Goal: Transaction & Acquisition: Obtain resource

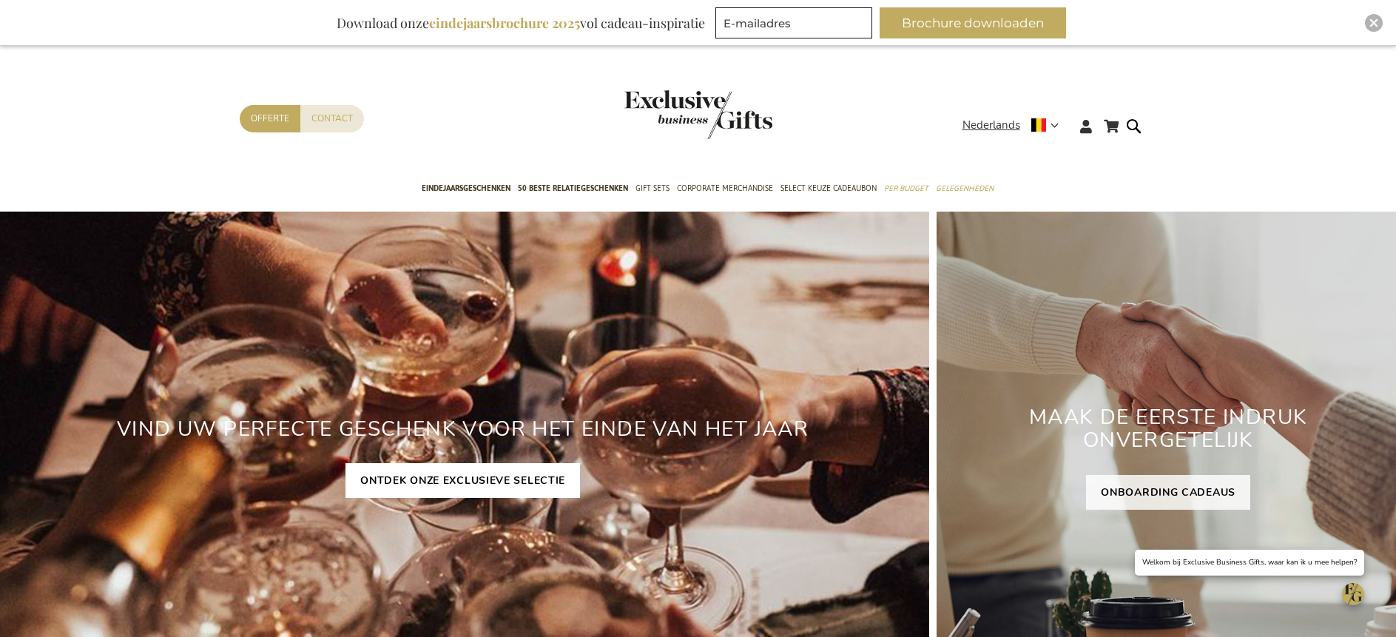
type input "administrator"
click at [484, 490] on link "ONTDEK ONZE EXCLUSIEVE SELECTIE" at bounding box center [463, 480] width 235 height 35
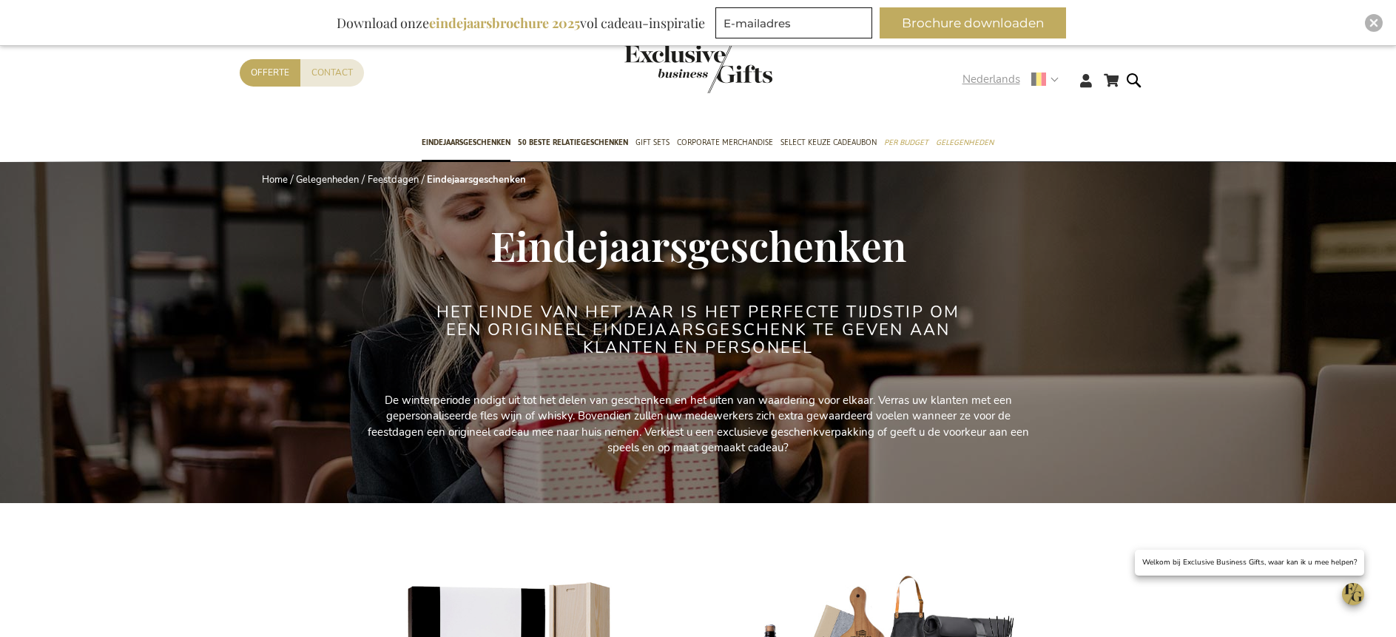
type input "administrator"
click at [1044, 77] on use at bounding box center [1039, 80] width 15 height 15
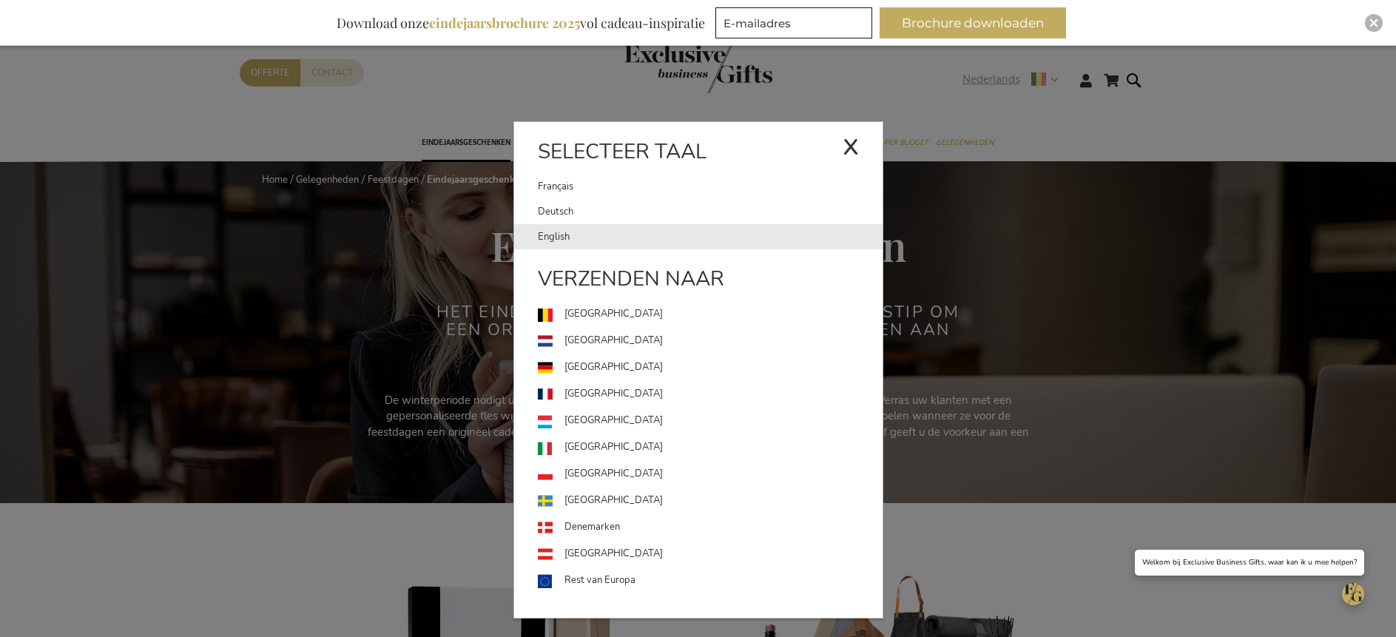
click at [538, 233] on link "English" at bounding box center [710, 236] width 345 height 25
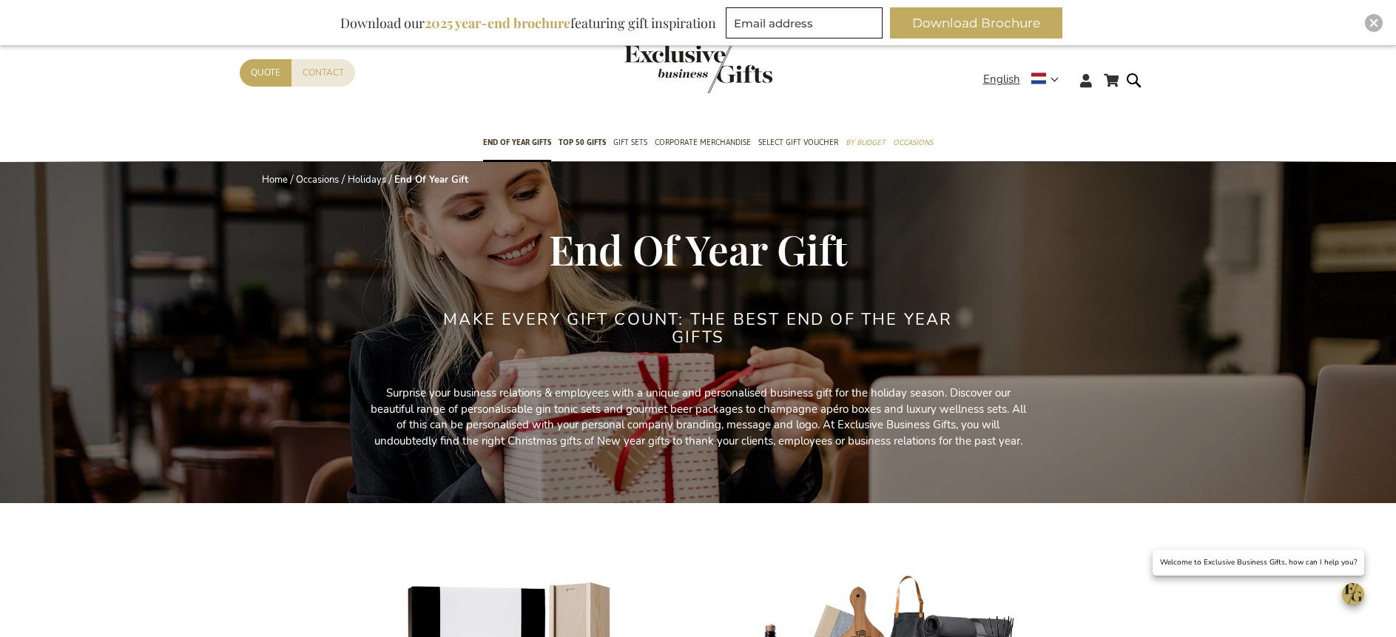
type input "administrator"
click at [693, 78] on img "store logo" at bounding box center [699, 68] width 148 height 49
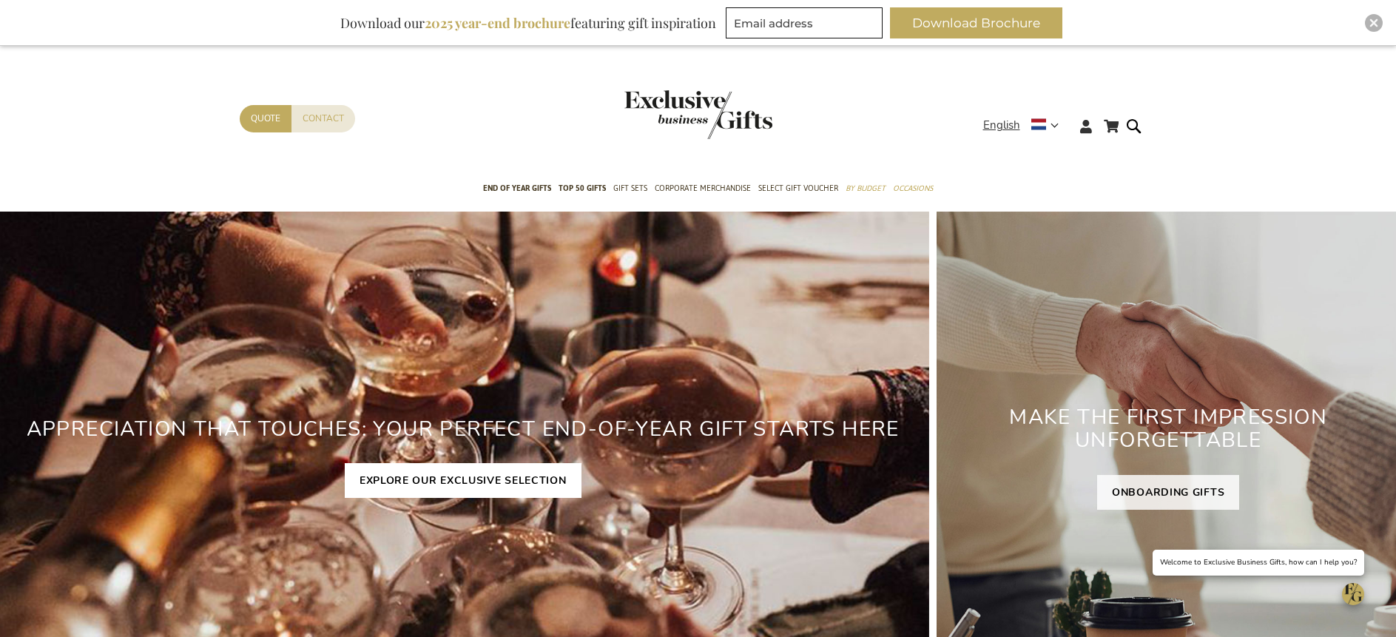
type input "administrator"
click at [395, 474] on link "EXPLORE OUR EXCLUSIVE SELECTION" at bounding box center [463, 480] width 237 height 35
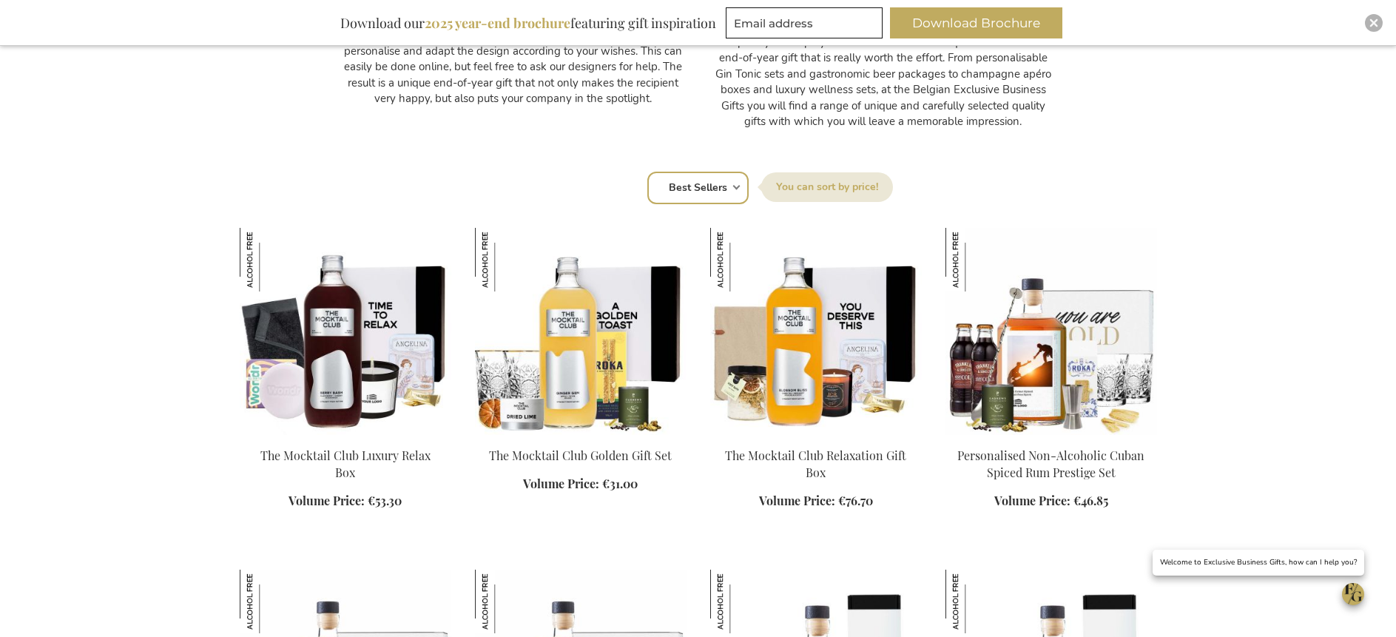
scroll to position [861, 0]
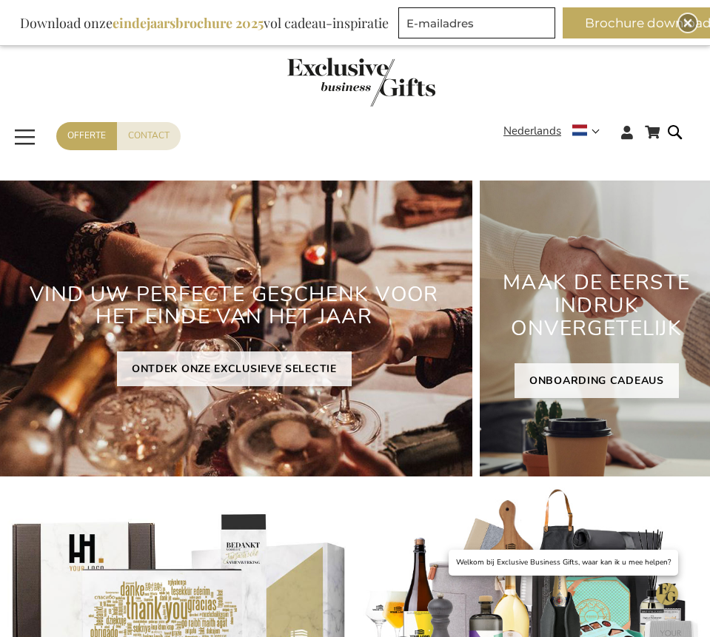
type input "administrator"
click at [683, 16] on div "Close" at bounding box center [688, 23] width 18 height 18
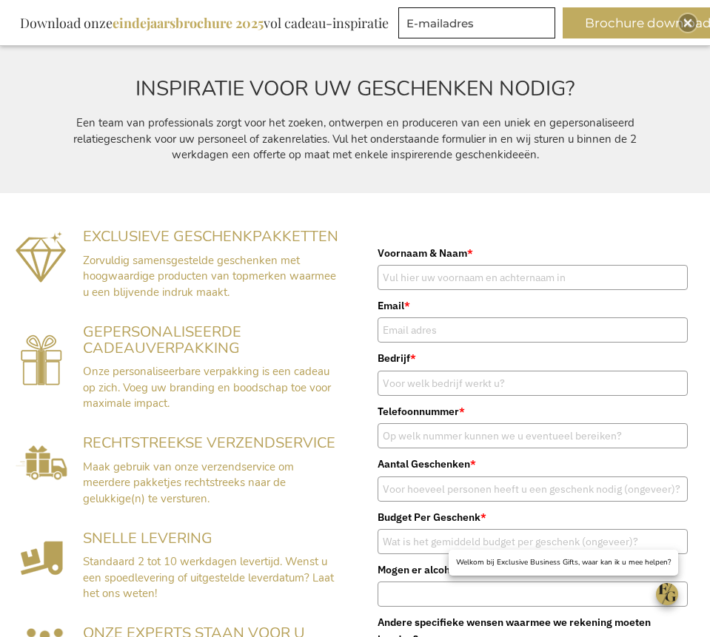
scroll to position [152, 0]
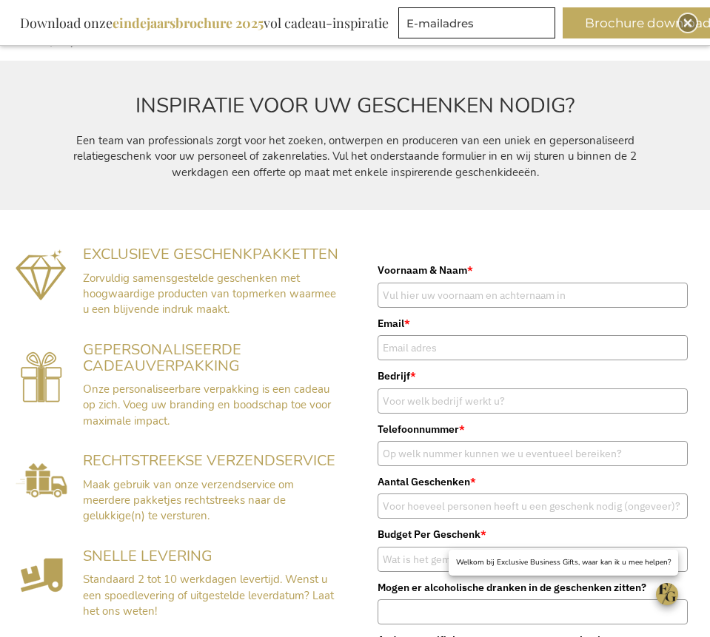
type input "administrator"
click at [685, 19] on img "Close" at bounding box center [687, 23] width 9 height 9
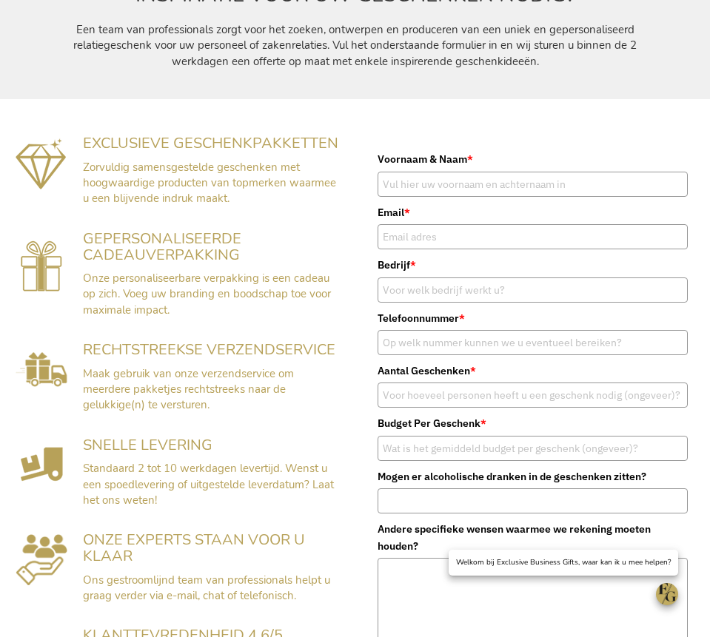
scroll to position [0, 0]
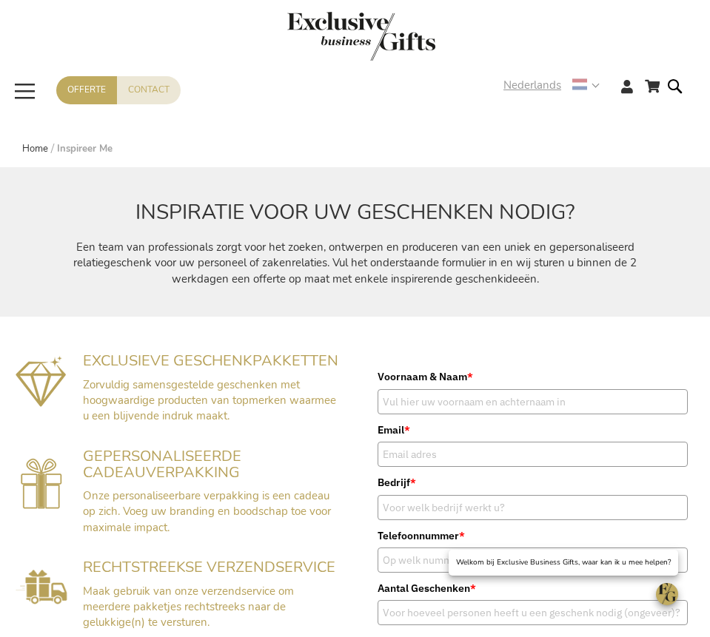
click at [593, 88] on strong "Nederlands" at bounding box center [550, 85] width 95 height 17
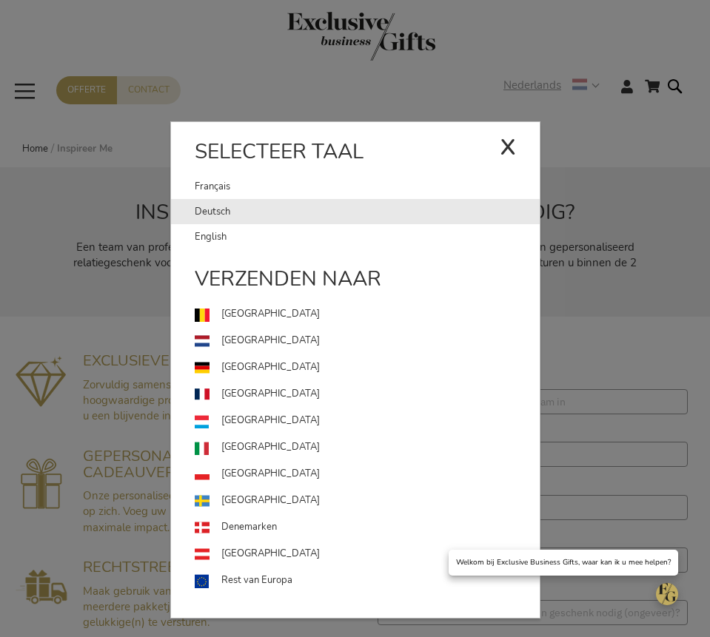
click at [212, 209] on link "Deutsch" at bounding box center [367, 211] width 345 height 25
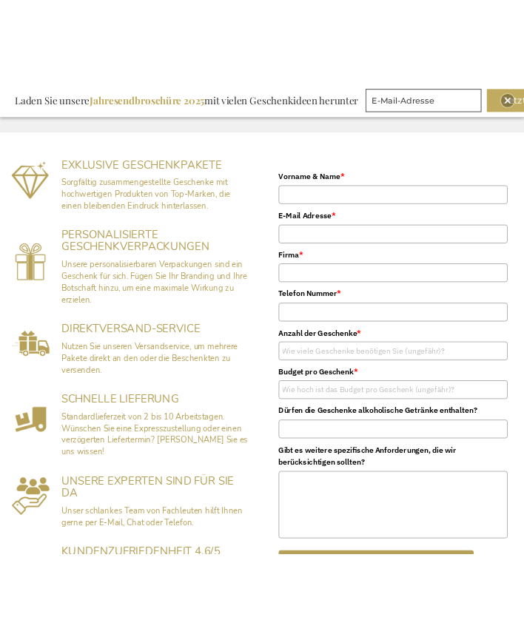
scroll to position [306, 0]
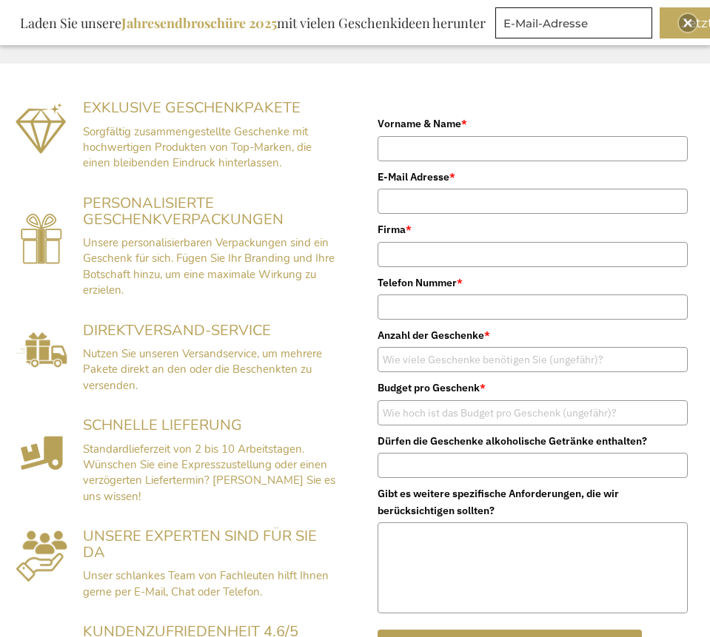
type input "administrator"
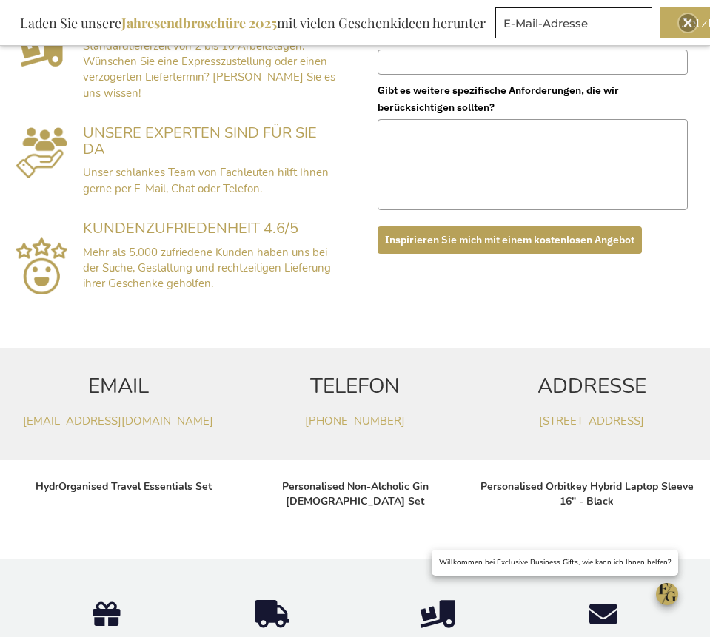
scroll to position [708, 0]
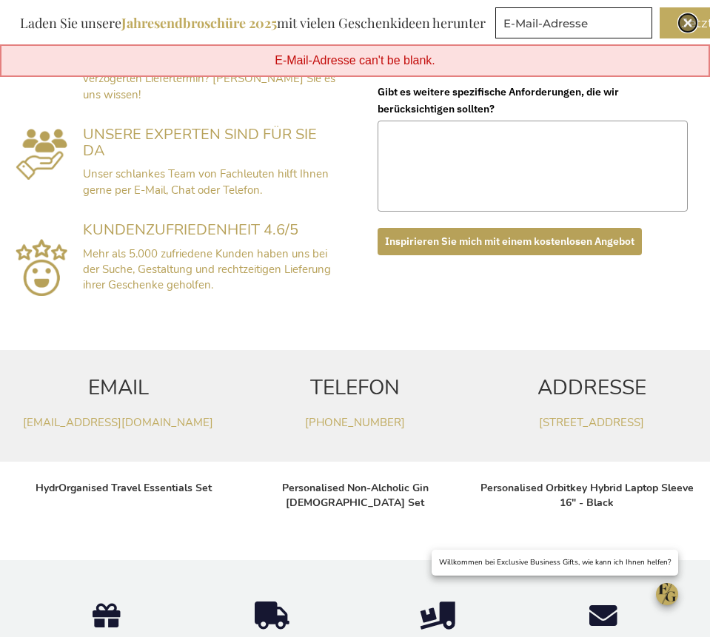
click at [687, 24] on img "Close" at bounding box center [687, 23] width 9 height 9
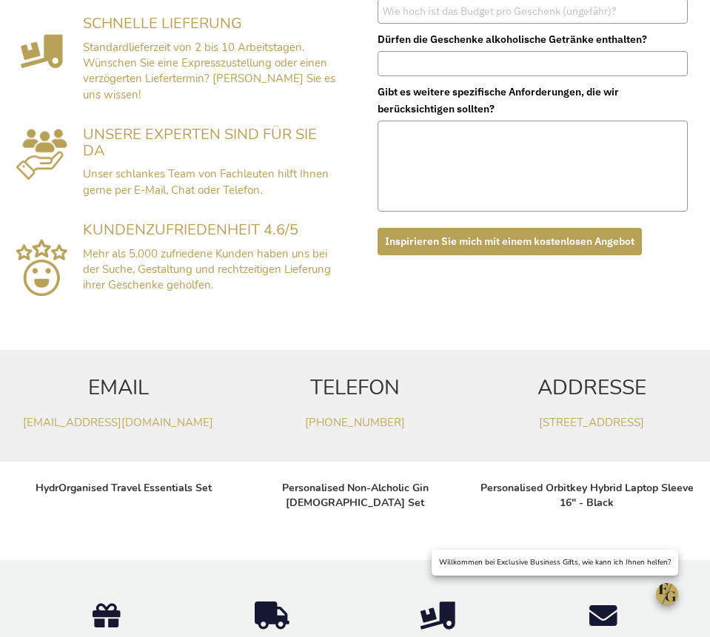
scroll to position [0, 0]
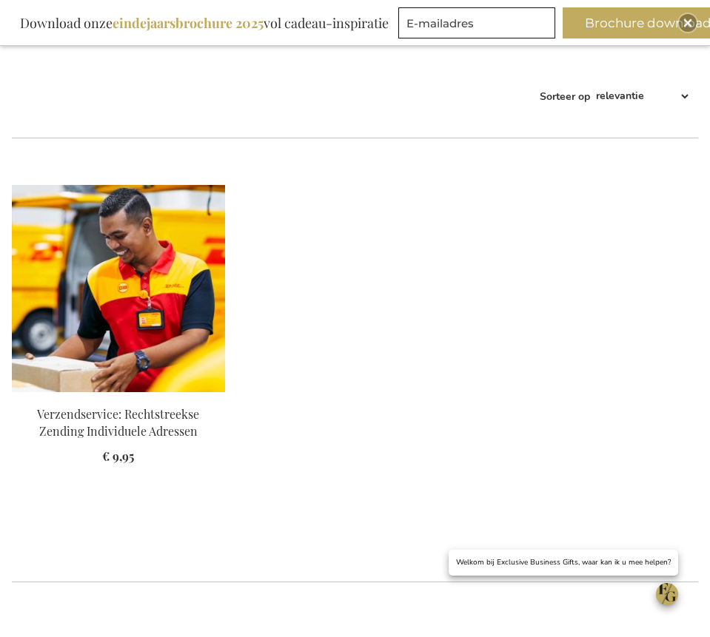
scroll to position [294, 0]
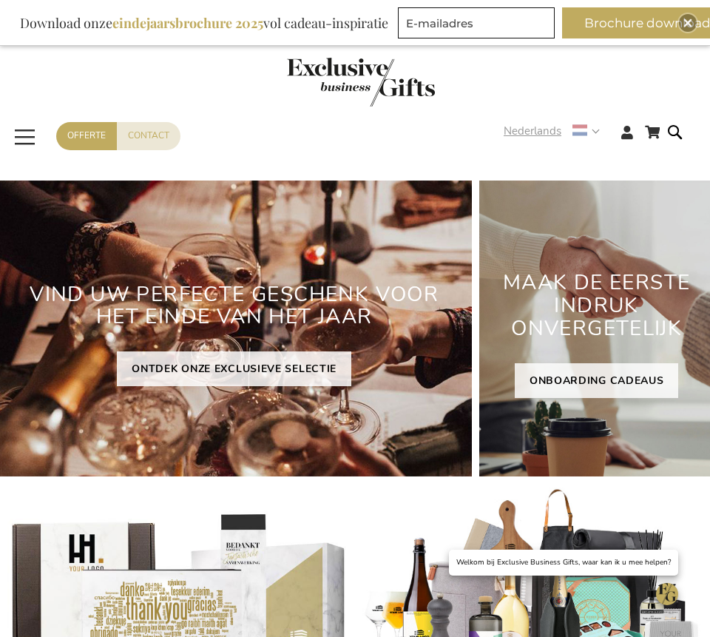
type input "administrator"
click at [605, 127] on div "Nederlands" at bounding box center [557, 131] width 106 height 17
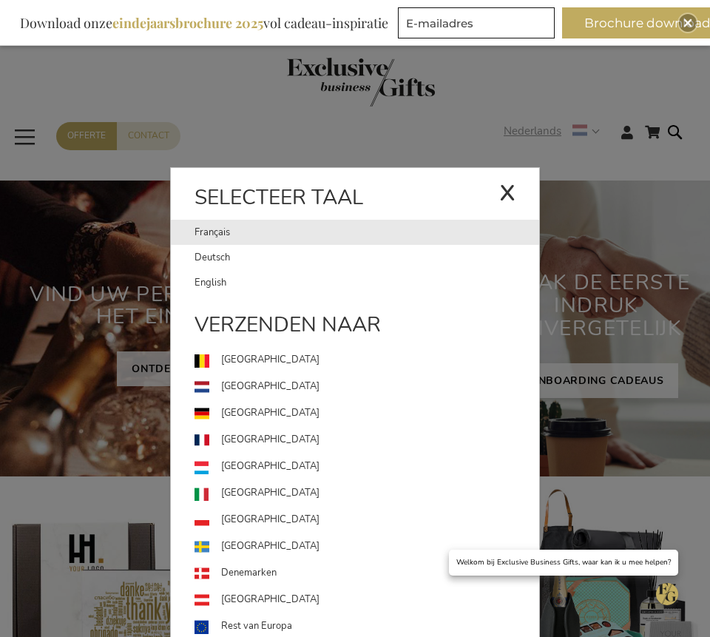
click at [252, 232] on link "Français" at bounding box center [347, 232] width 305 height 25
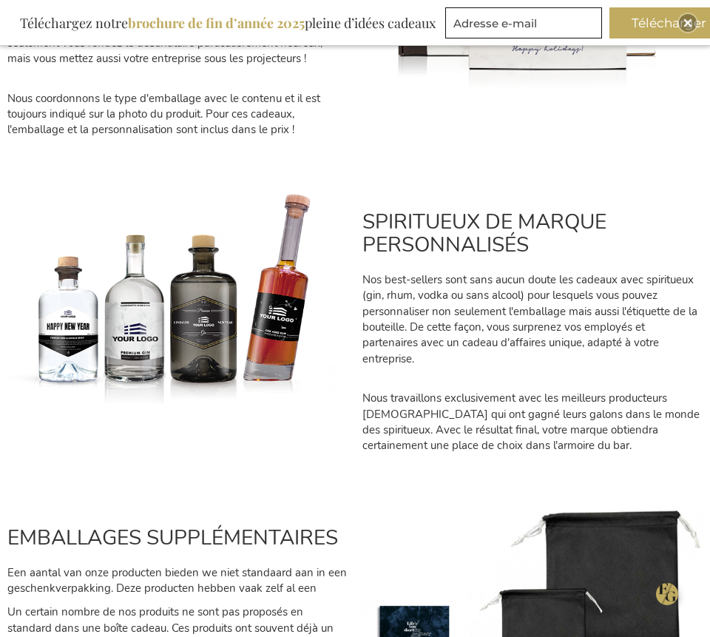
scroll to position [453, 0]
